Goal: Information Seeking & Learning: Learn about a topic

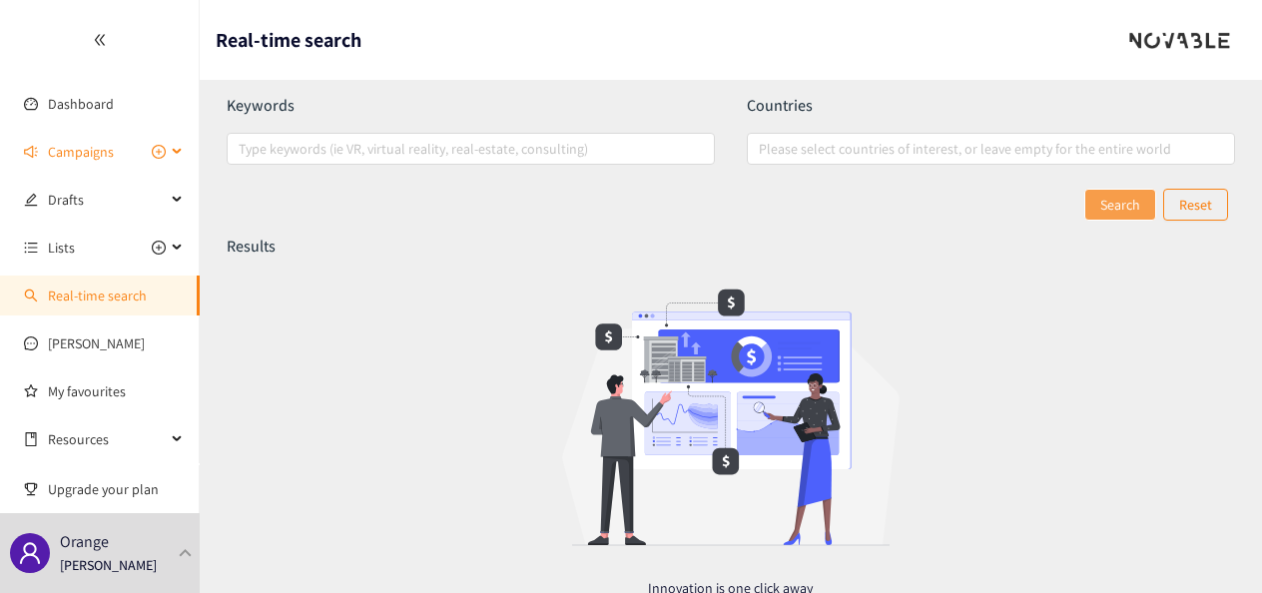
click at [93, 149] on span "Campaigns" at bounding box center [81, 152] width 66 height 40
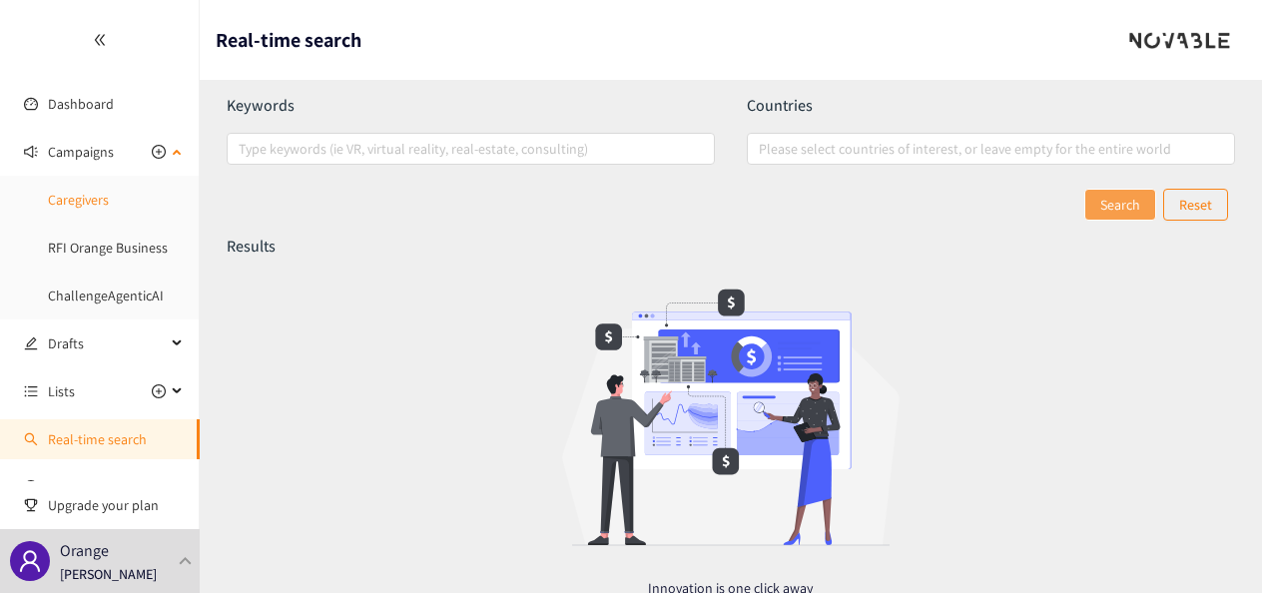
click at [84, 209] on link "Caregivers" at bounding box center [78, 200] width 61 height 18
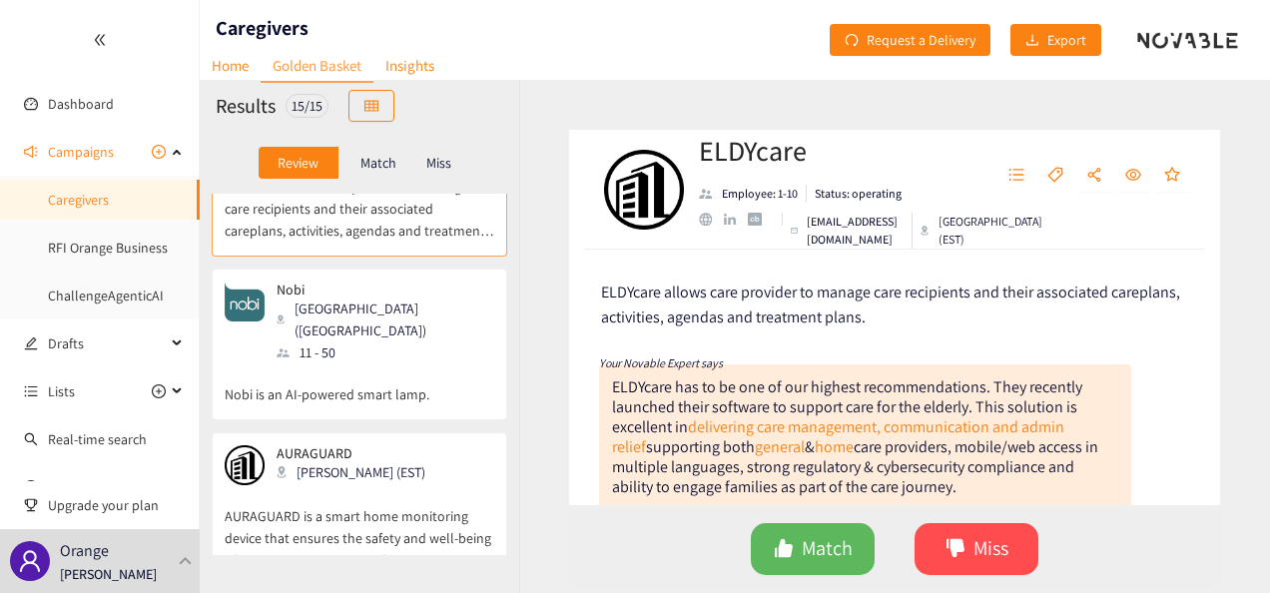
scroll to position [111, 0]
click at [441, 329] on div "Nobi Antwerpen ([GEOGRAPHIC_DATA]) 11 - 50" at bounding box center [360, 323] width 270 height 82
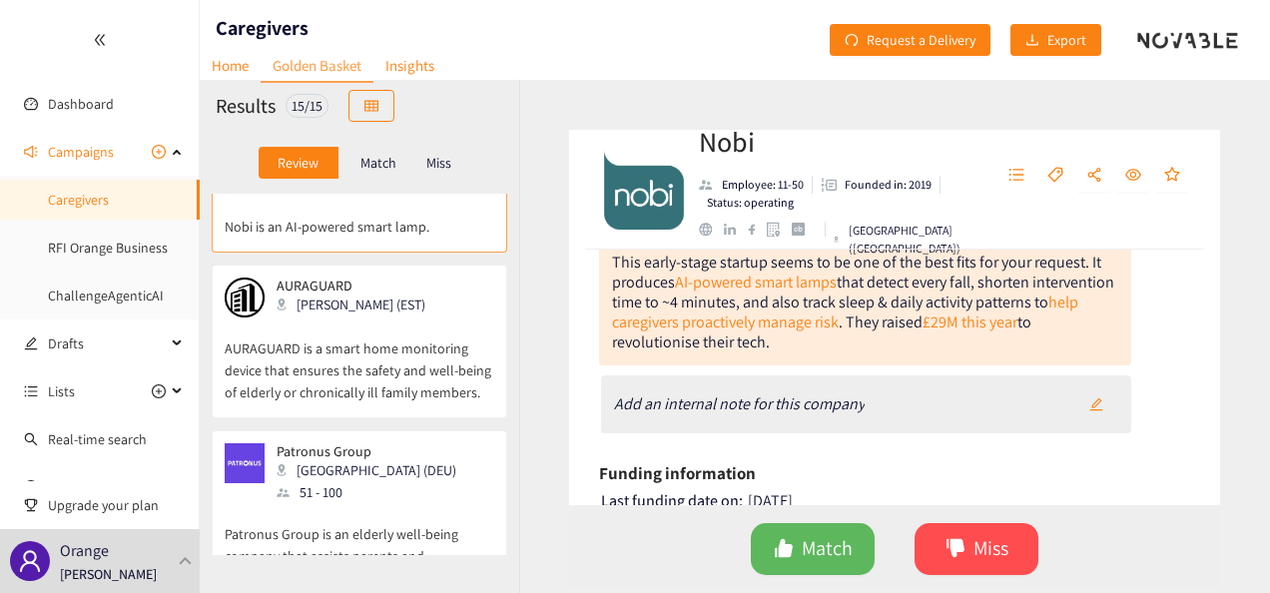
scroll to position [296, 0]
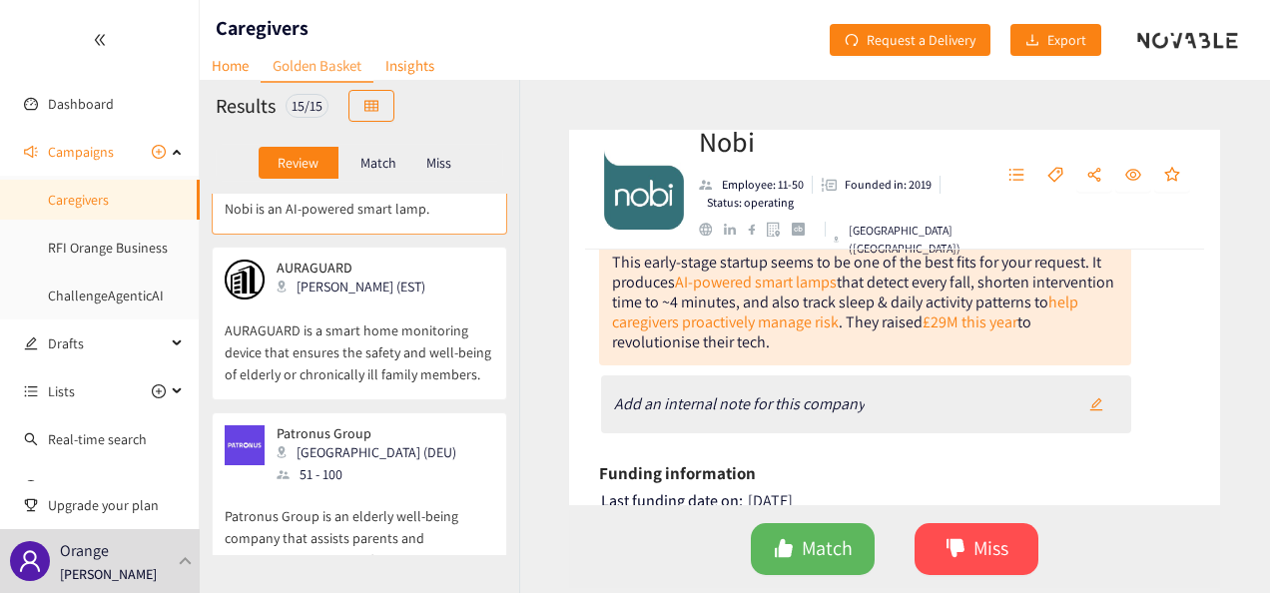
click at [404, 299] on p "AURAGUARD is a smart home monitoring device that ensures the safety and well-be…" at bounding box center [360, 342] width 270 height 86
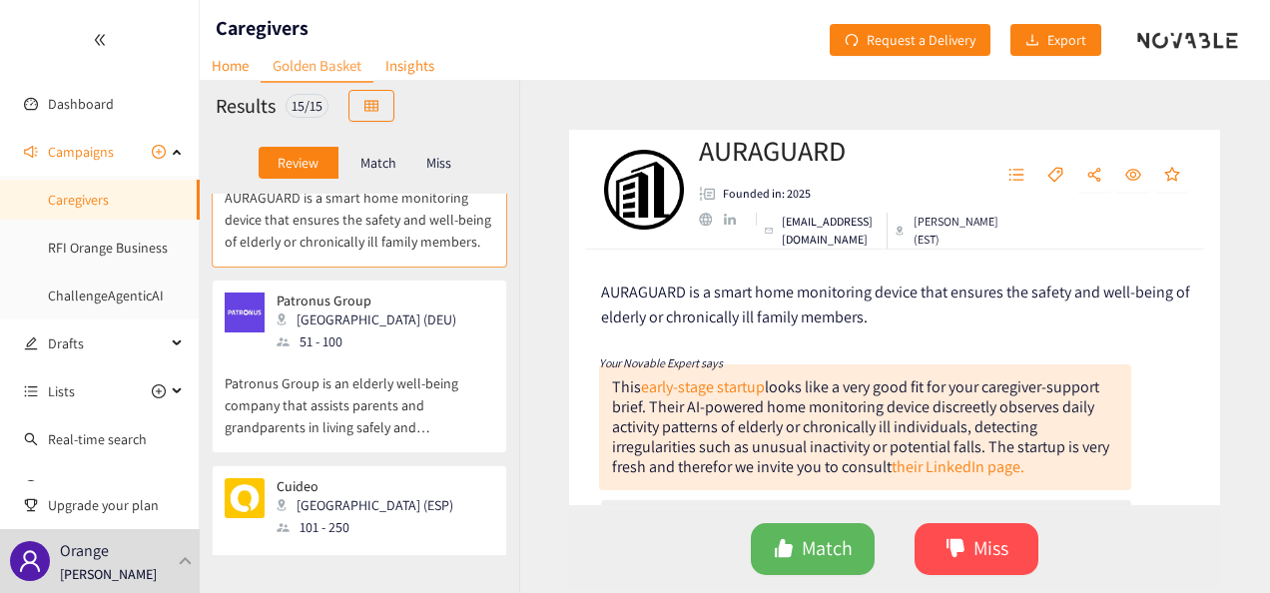
scroll to position [431, 0]
click at [407, 350] on p "Patronus Group is an elderly well-being company that assists parents and grandp…" at bounding box center [360, 393] width 270 height 86
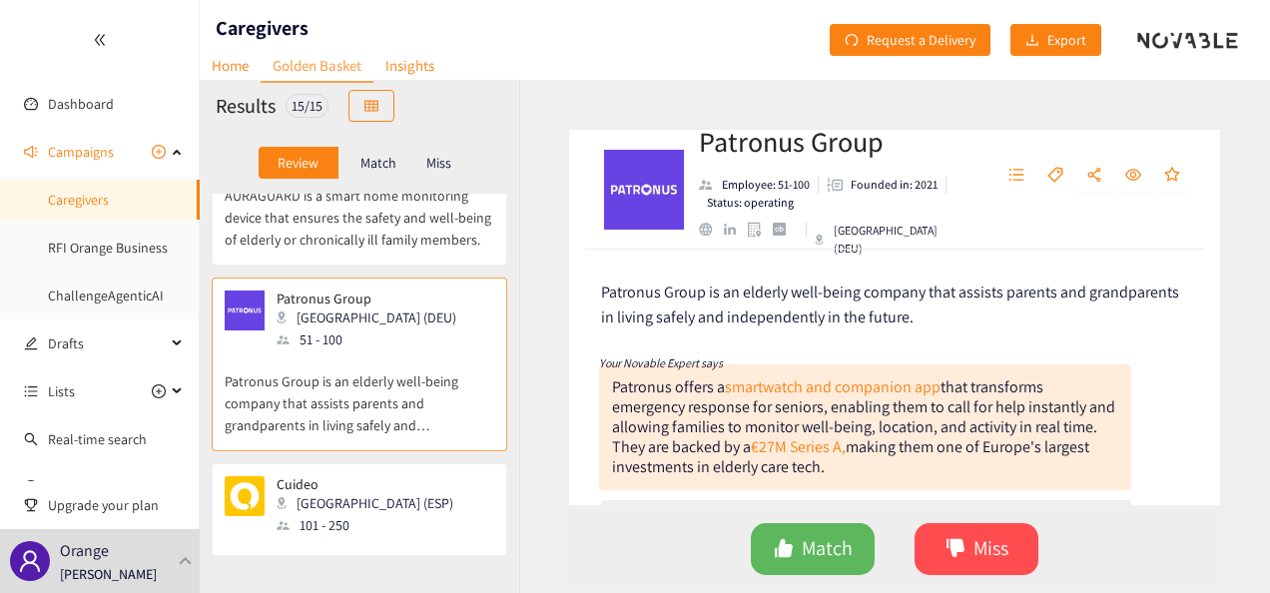
scroll to position [581, 0]
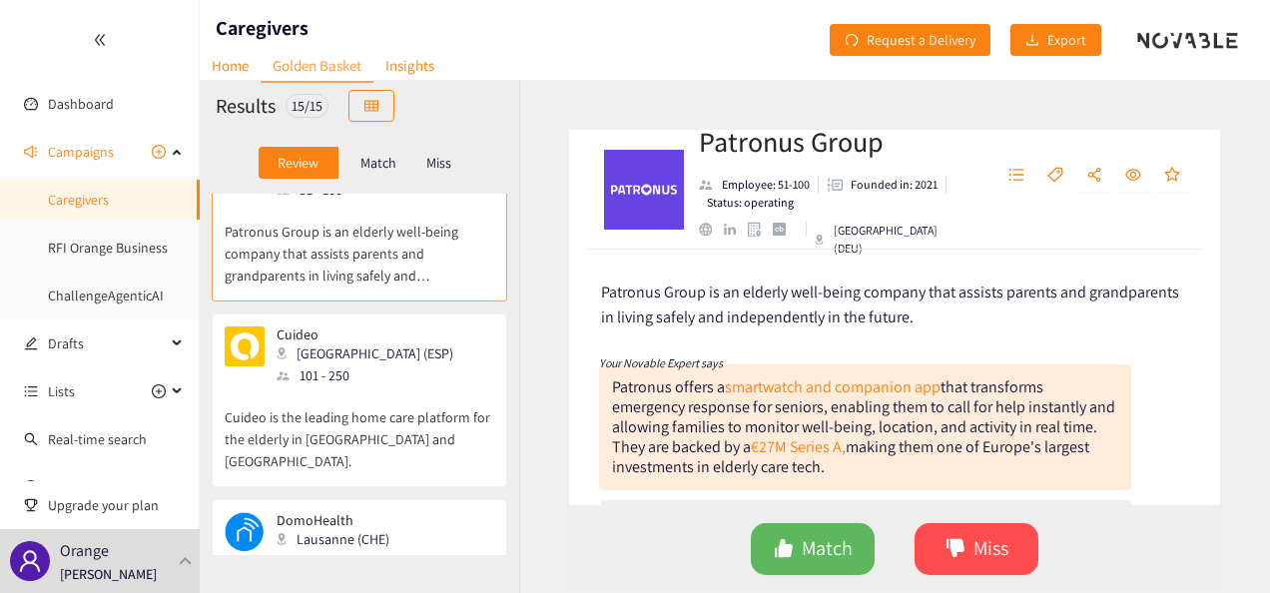
click at [429, 337] on div "Cuideo Barcelona (ESP) 101 - 250" at bounding box center [360, 356] width 270 height 60
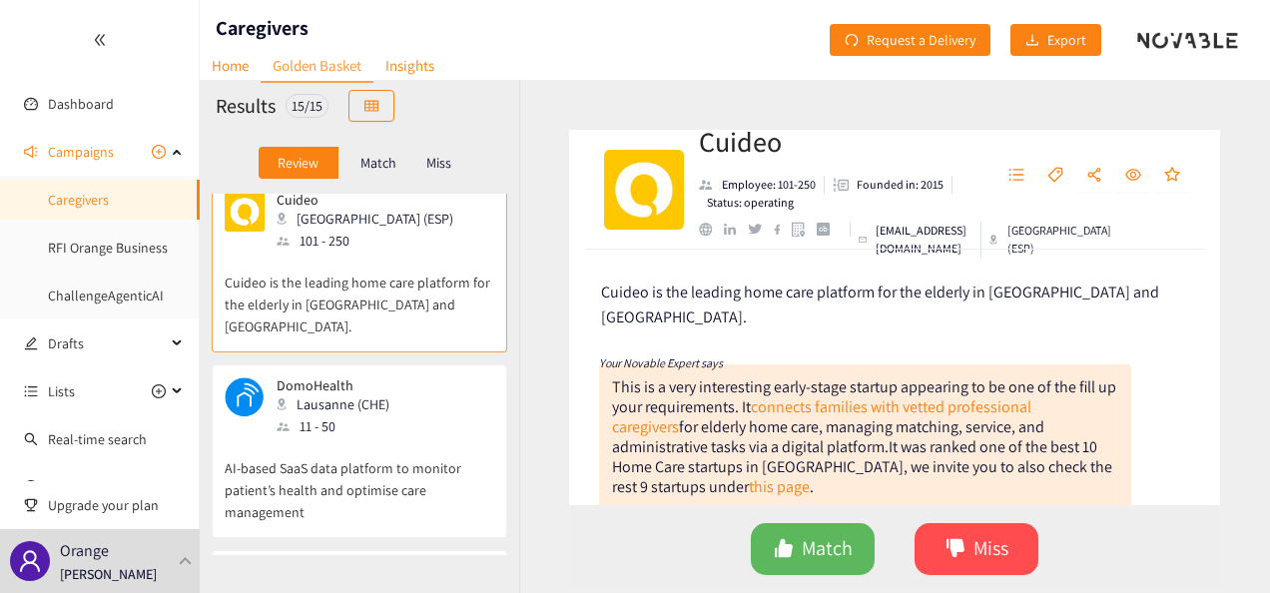
scroll to position [738, 0]
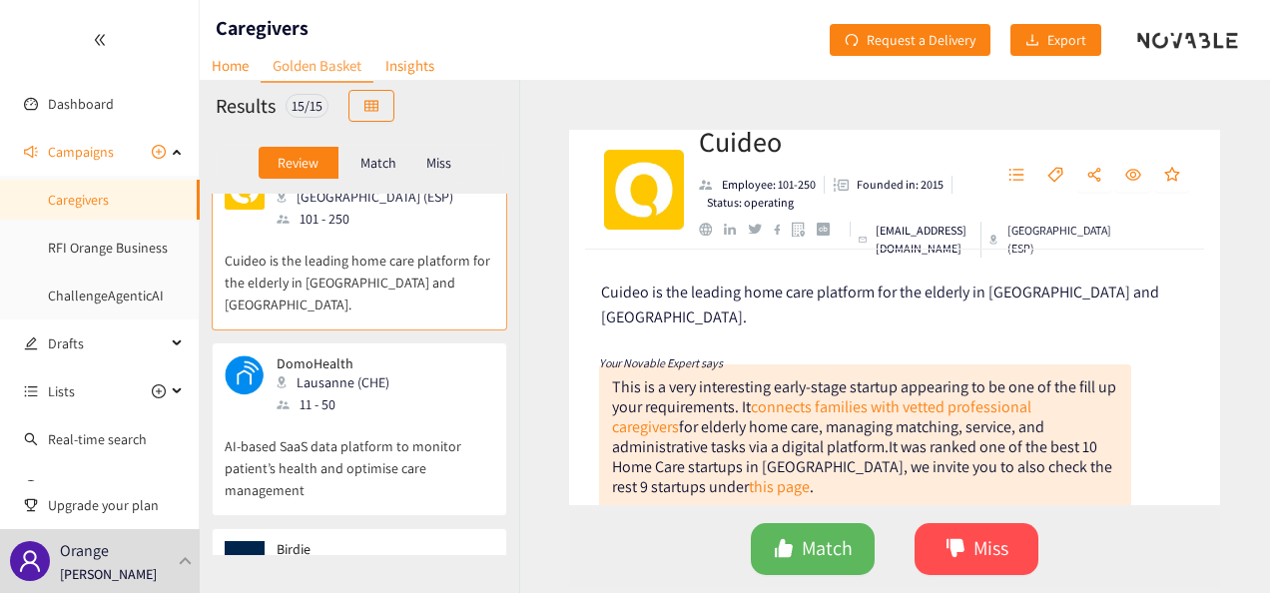
click at [429, 355] on div "DomoHealth Lausanne (CHE) 11 - 50" at bounding box center [360, 385] width 270 height 60
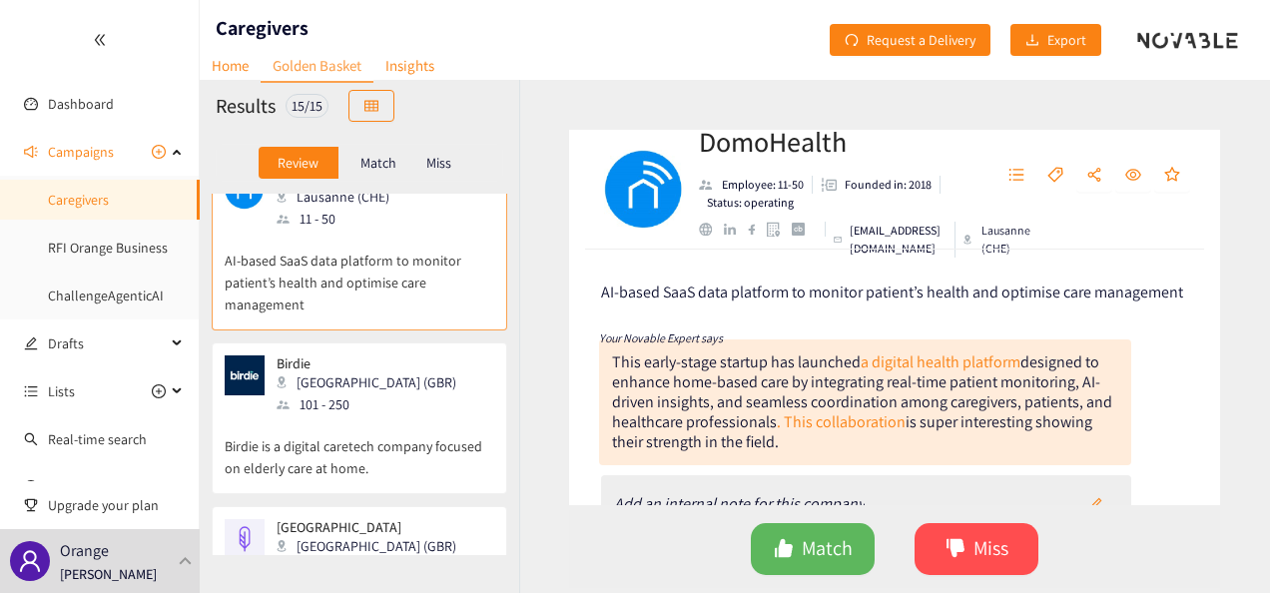
scroll to position [924, 0]
click at [434, 414] on p "Birdie is a digital caretech company focused on elderly care at home." at bounding box center [360, 446] width 270 height 64
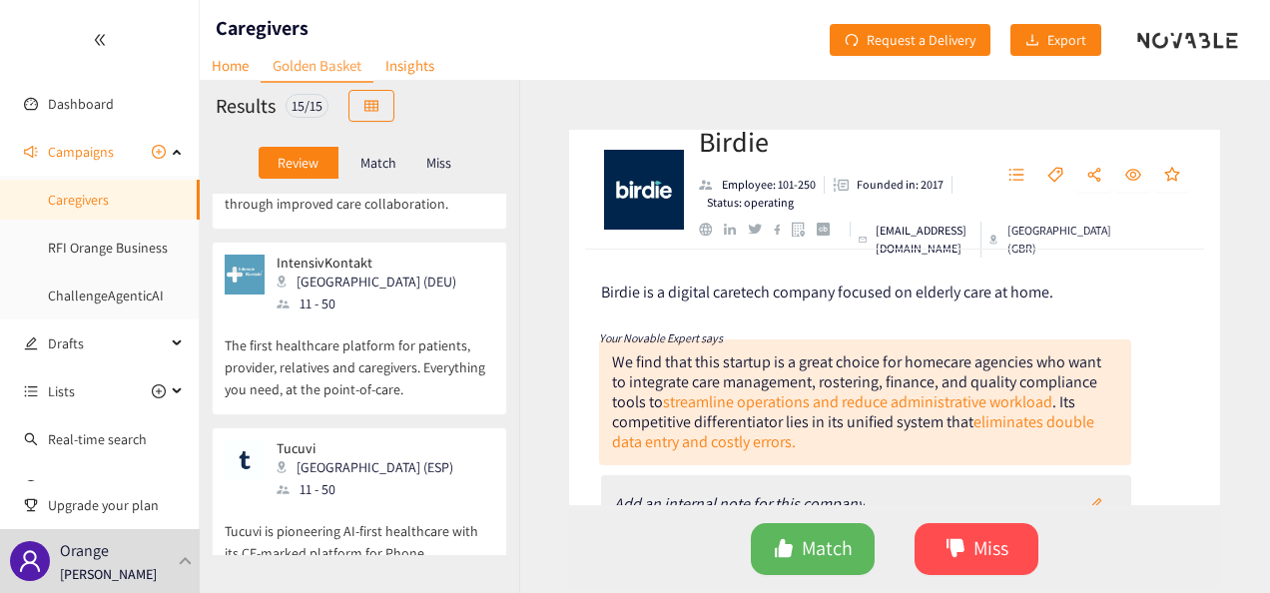
scroll to position [1957, 0]
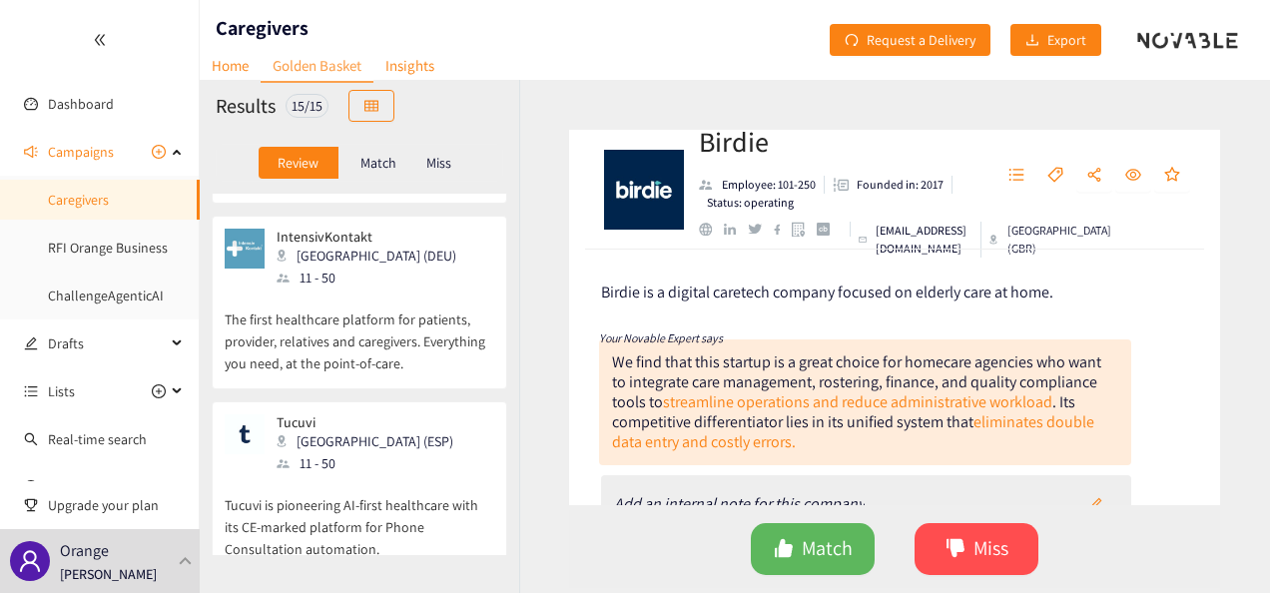
click at [432, 414] on div "Tucuvi Madrid (ESP) 11 - 50" at bounding box center [360, 444] width 270 height 60
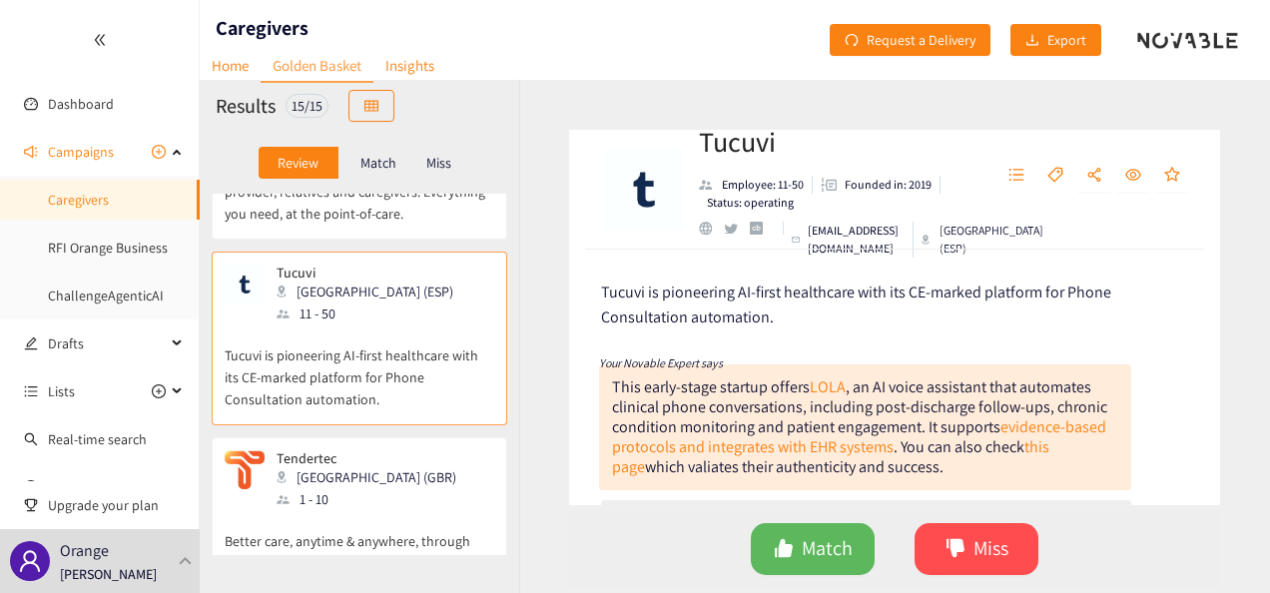
scroll to position [2108, 0]
click at [416, 508] on p "Better care, anytime & anywhere, through powerful A.I." at bounding box center [360, 540] width 270 height 64
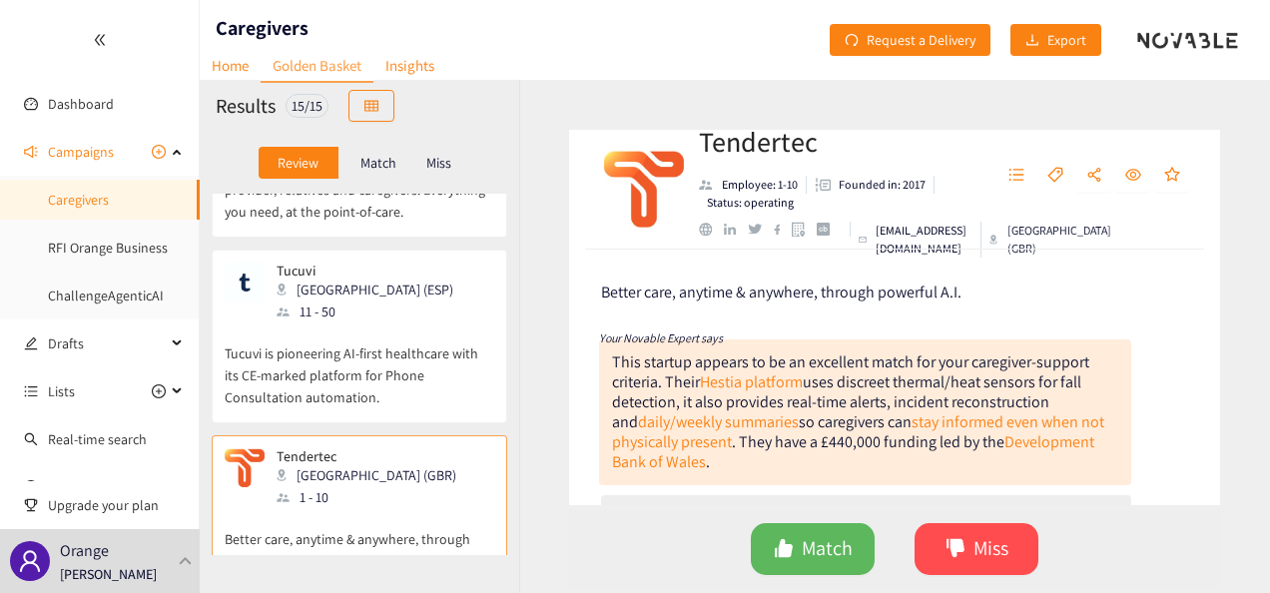
scroll to position [2240, 0]
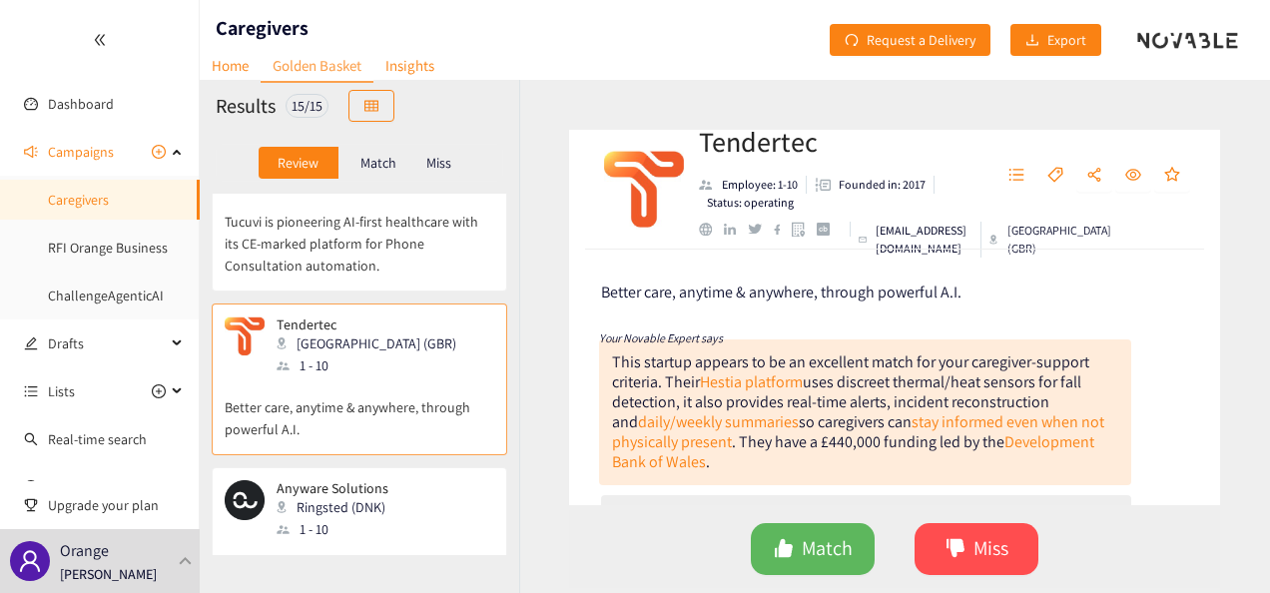
click at [416, 480] on div "Anyware Solutions Ringsted (DNK) 1 - 10" at bounding box center [360, 510] width 270 height 60
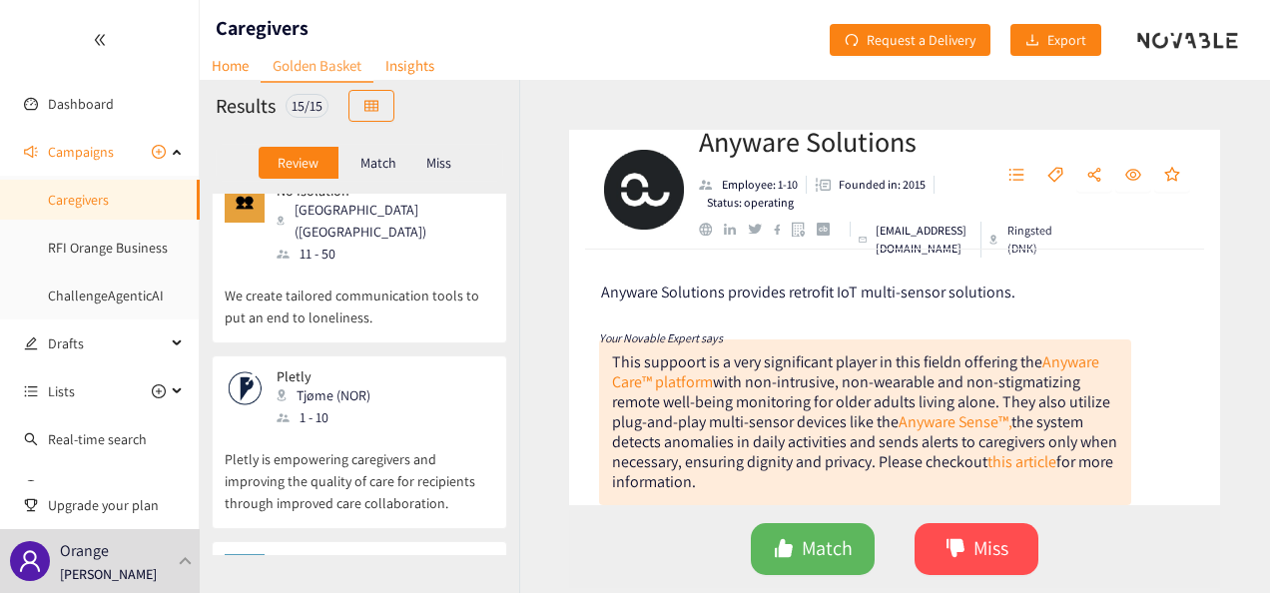
scroll to position [1771, 0]
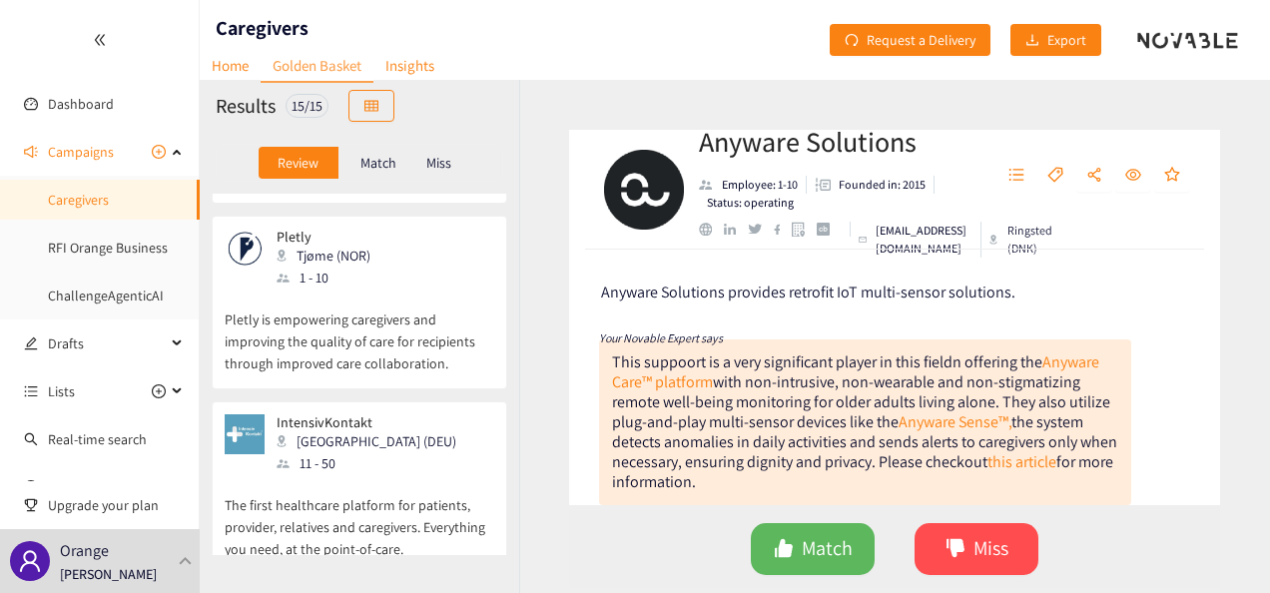
click at [420, 401] on div "IntensivKontakt Berlin (DEU) 11 - 50 The first healthcare platform for patients…" at bounding box center [359, 488] width 295 height 174
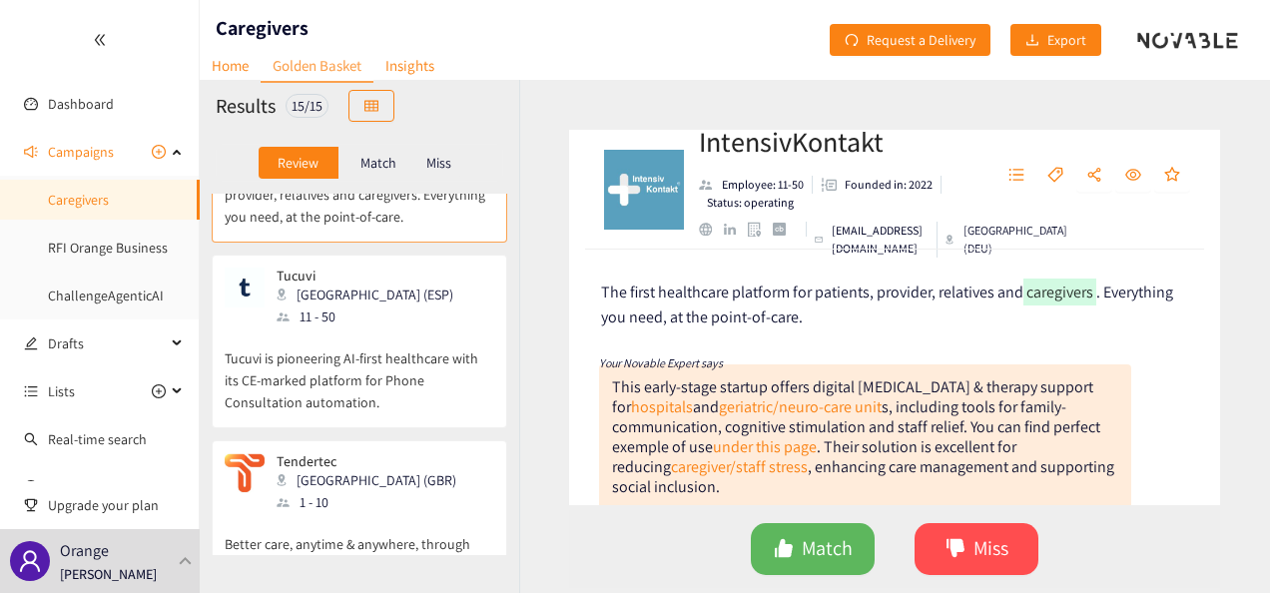
scroll to position [2240, 0]
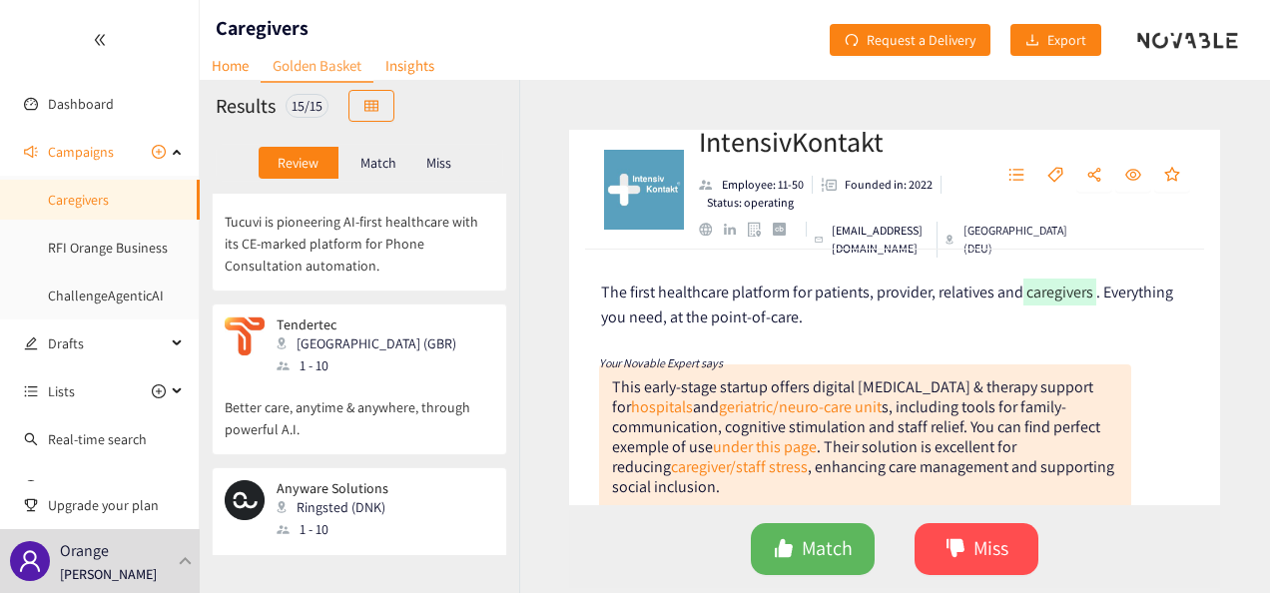
click at [413, 480] on div "Anyware Solutions Ringsted (DNK) 1 - 10" at bounding box center [360, 510] width 270 height 60
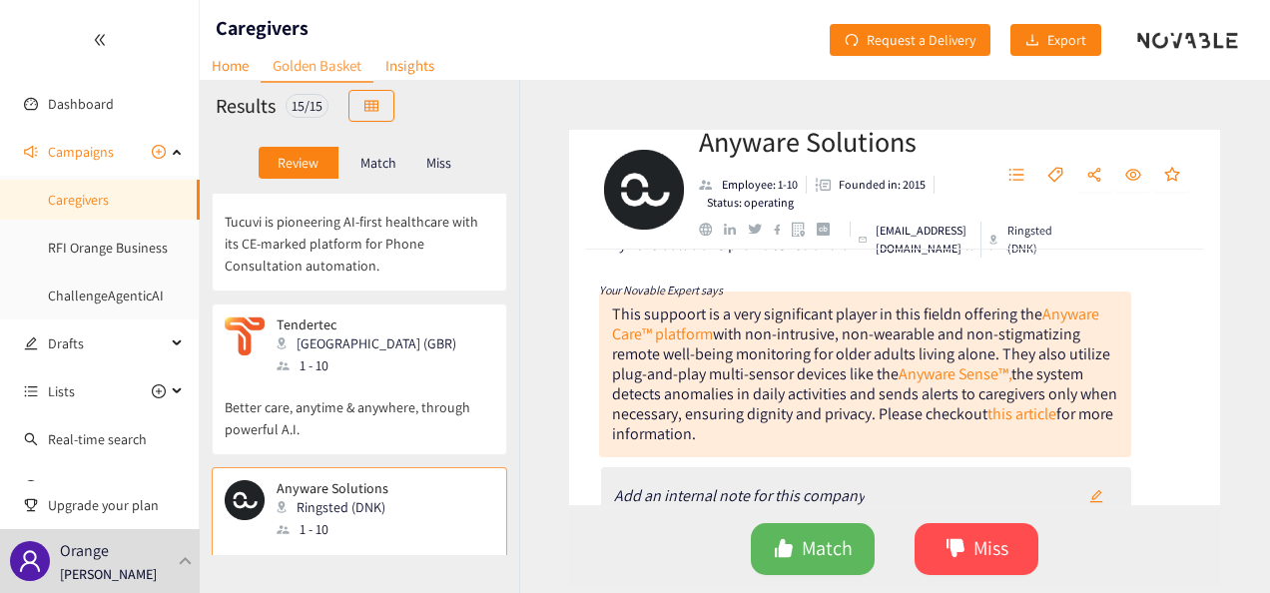
scroll to position [49, 0]
click at [1070, 309] on link "Anyware Care™ platform" at bounding box center [855, 322] width 487 height 41
